Goal: Task Accomplishment & Management: Manage account settings

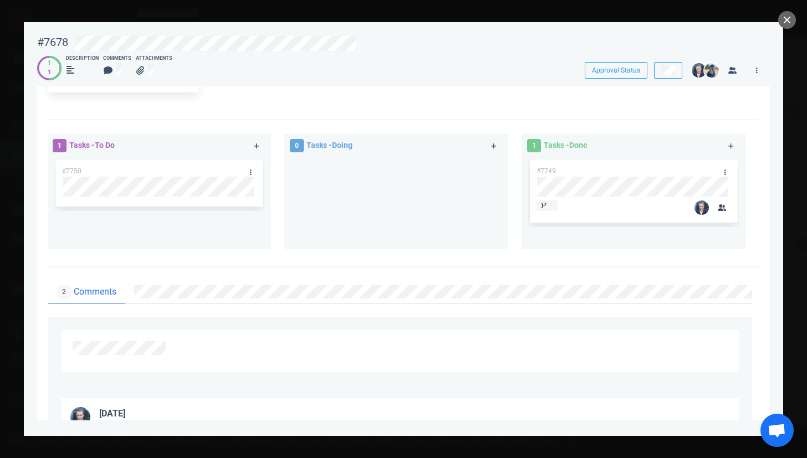
scroll to position [768, 0]
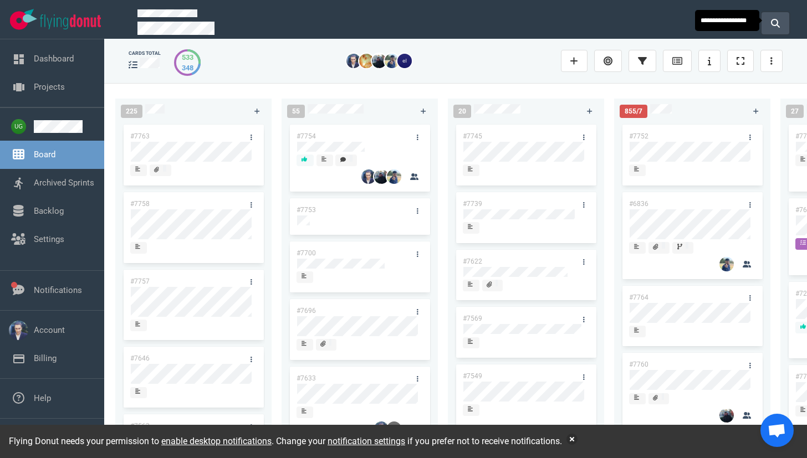
click at [773, 22] on icon at bounding box center [775, 23] width 9 height 9
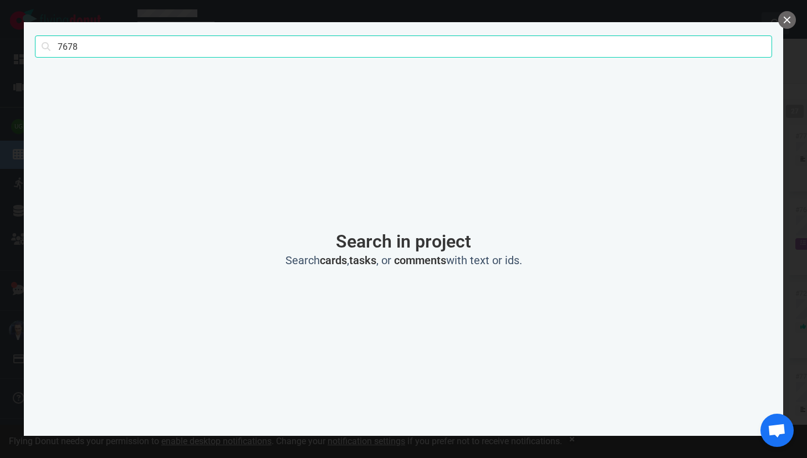
type input "7678"
click button "Search" at bounding box center [0, 0] width 0 height 0
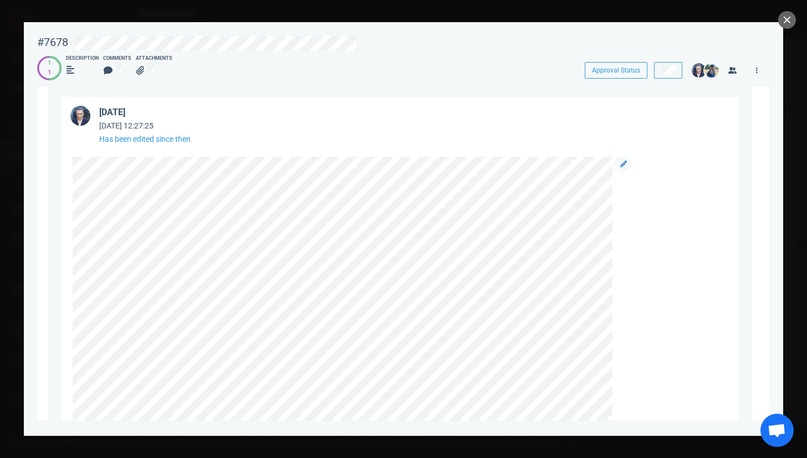
scroll to position [1092, 0]
click at [617, 178] on link at bounding box center [623, 172] width 18 height 14
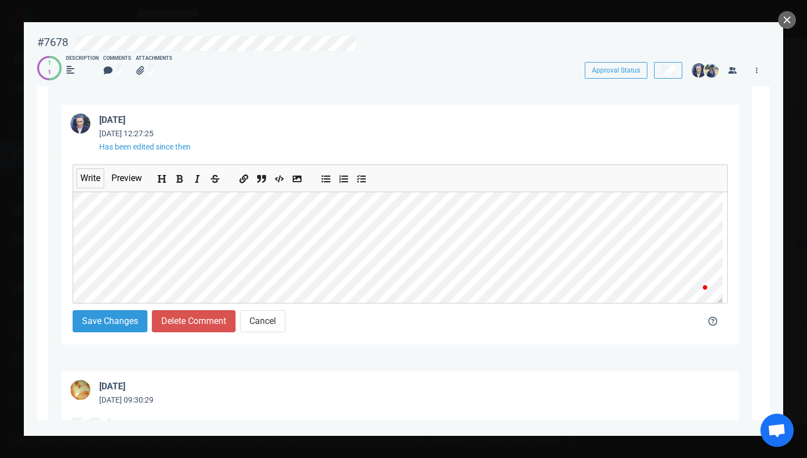
scroll to position [578, 0]
click at [106, 330] on button "Save Changes" at bounding box center [110, 321] width 75 height 22
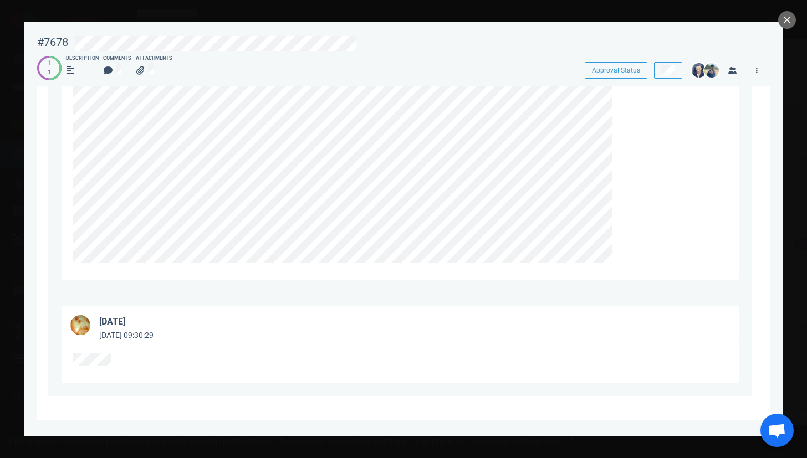
scroll to position [1519, 0]
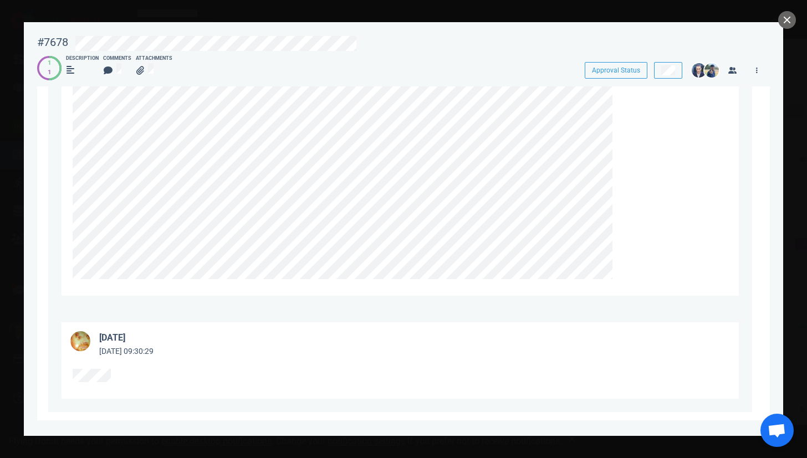
click at [91, 319] on div "3 days ago Oct 10, 2025 12:27:25 Has been edited since then 7 days ago Oct 06, …" at bounding box center [400, 4] width 704 height 815
